Goal: Task Accomplishment & Management: Manage account settings

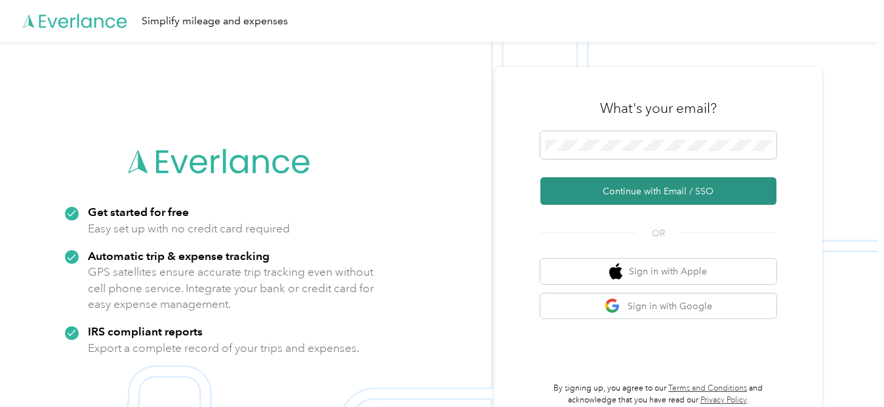
click at [672, 193] on button "Continue with Email / SSO" at bounding box center [658, 191] width 236 height 28
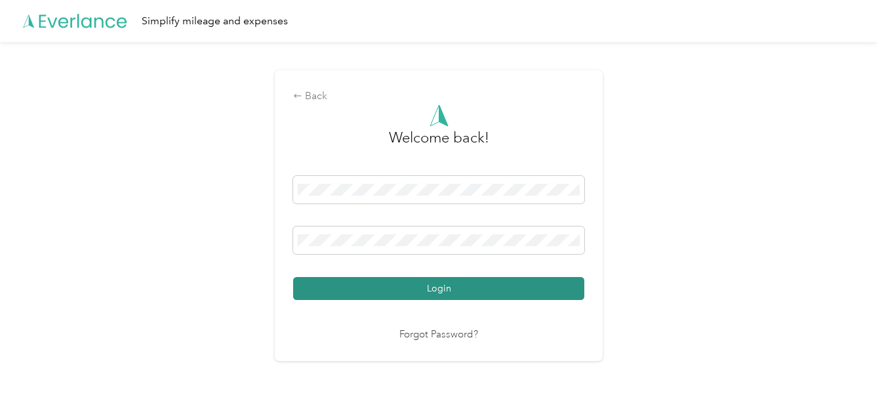
click at [450, 289] on button "Login" at bounding box center [438, 288] width 291 height 23
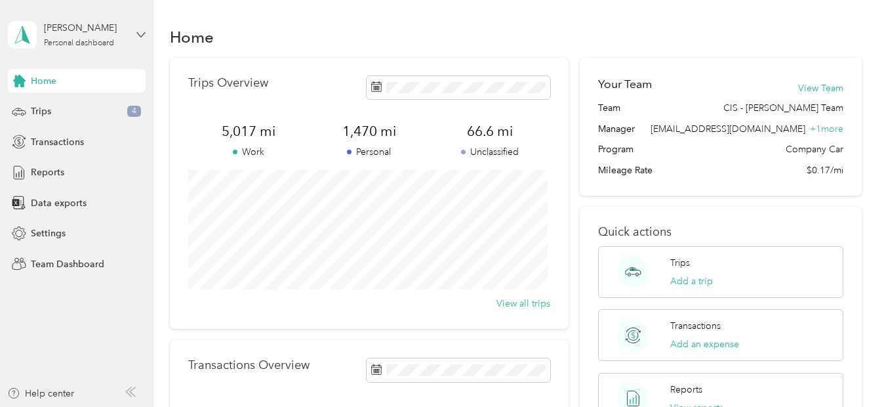
click at [140, 31] on icon at bounding box center [140, 34] width 9 height 9
click at [93, 312] on aside "[PERSON_NAME] Personal dashboard Home Trips 4 Transactions Reports Data exports…" at bounding box center [77, 203] width 154 height 407
click at [58, 237] on span "Settings" at bounding box center [48, 233] width 35 height 14
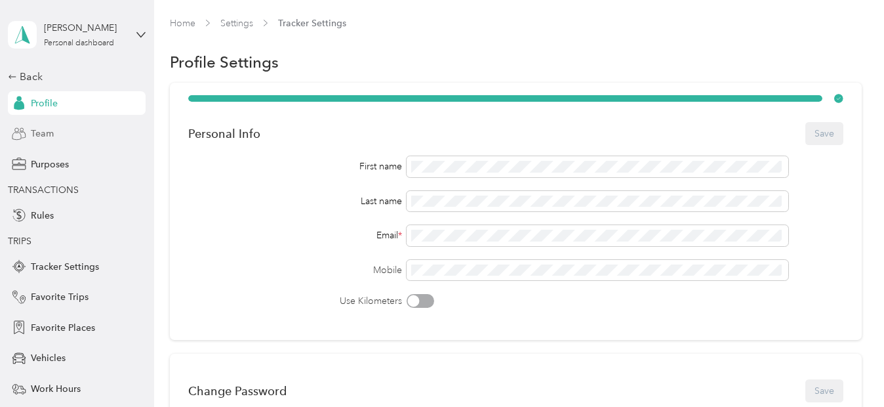
click at [70, 134] on div "Team" at bounding box center [77, 134] width 138 height 24
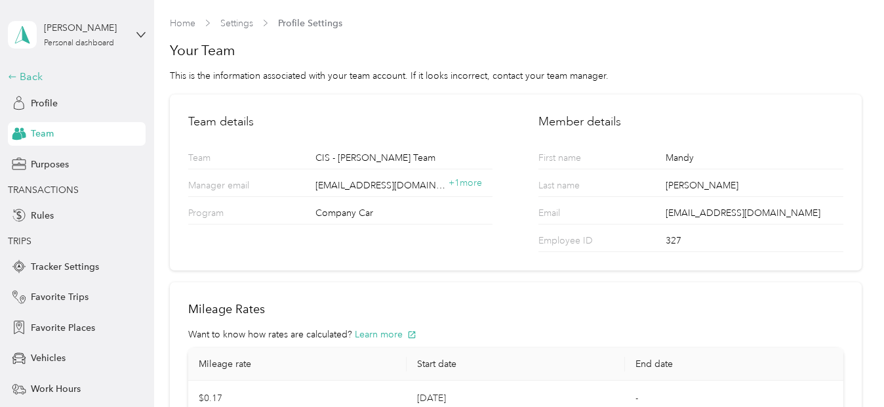
click at [22, 75] on div "Back" at bounding box center [73, 77] width 131 height 16
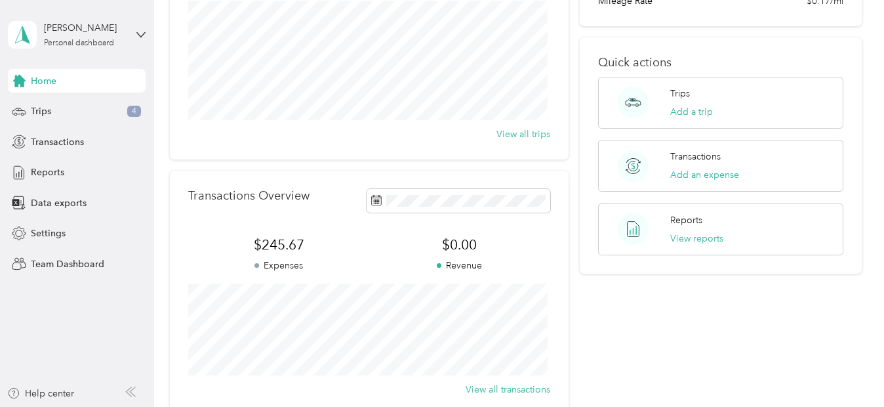
scroll to position [168, 0]
